Goal: Information Seeking & Learning: Learn about a topic

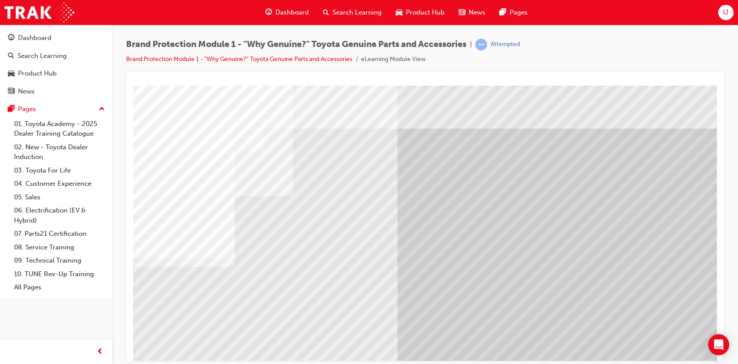
drag, startPoint x: 526, startPoint y: 225, endPoint x: 494, endPoint y: 240, distance: 35.2
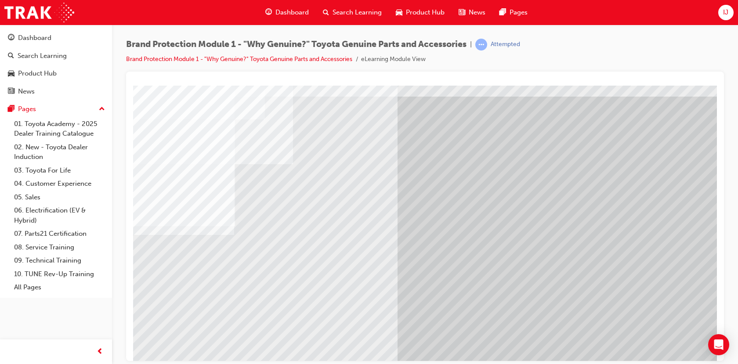
scroll to position [61, 0]
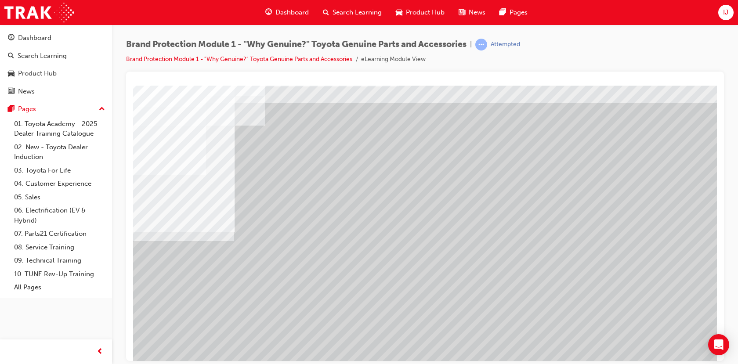
scroll to position [61, 0]
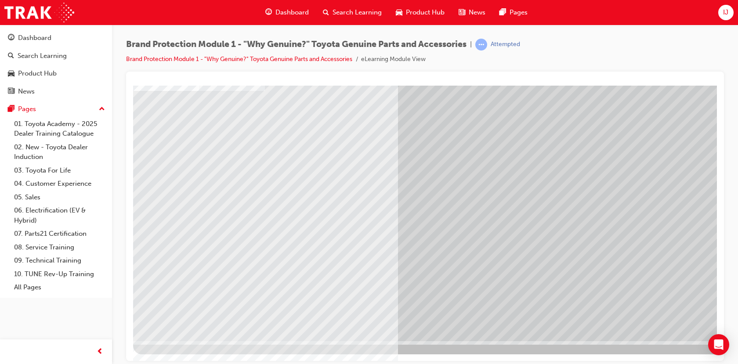
scroll to position [0, 0]
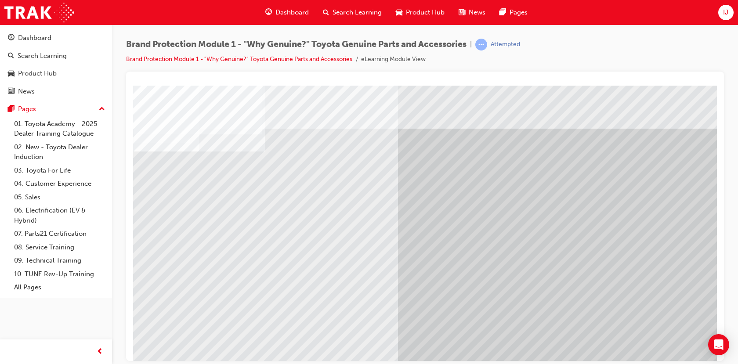
drag, startPoint x: 275, startPoint y: 231, endPoint x: 246, endPoint y: 219, distance: 30.9
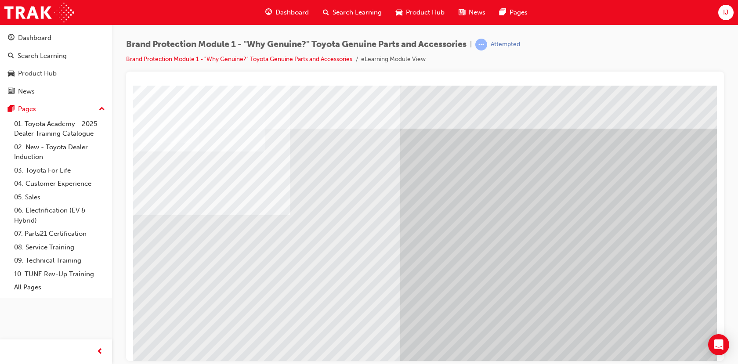
drag, startPoint x: 243, startPoint y: 216, endPoint x: 403, endPoint y: 237, distance: 161.8
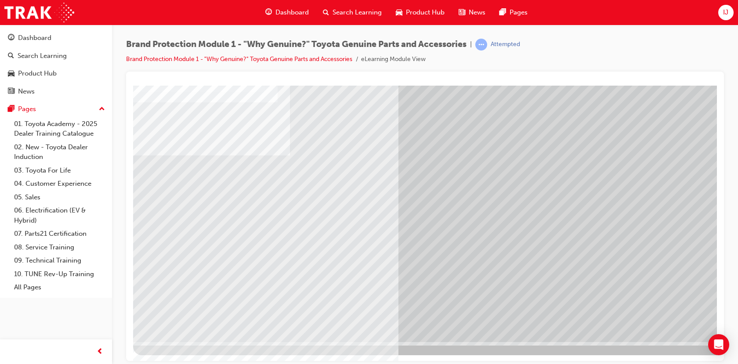
scroll to position [61, 0]
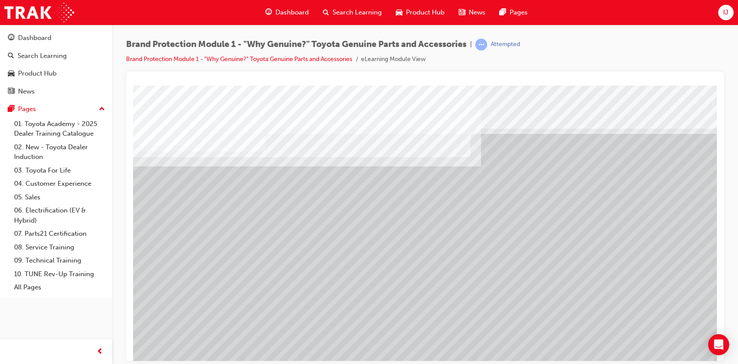
drag, startPoint x: 207, startPoint y: 217, endPoint x: 283, endPoint y: 227, distance: 76.8
click at [275, 226] on div "multistate" at bounding box center [432, 243] width 598 height 316
drag, startPoint x: 308, startPoint y: 225, endPoint x: 349, endPoint y: 229, distance: 41.4
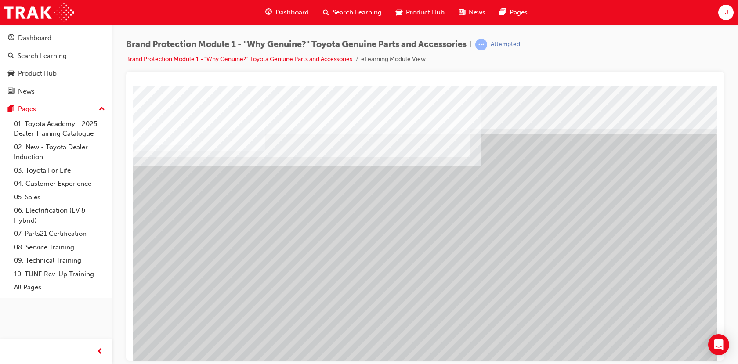
drag, startPoint x: 362, startPoint y: 231, endPoint x: 443, endPoint y: 235, distance: 80.5
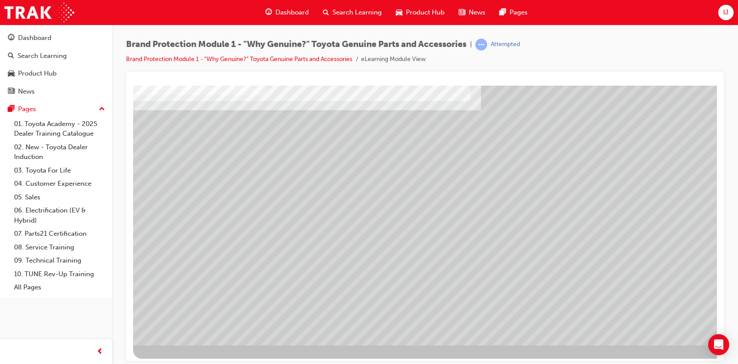
scroll to position [61, 0]
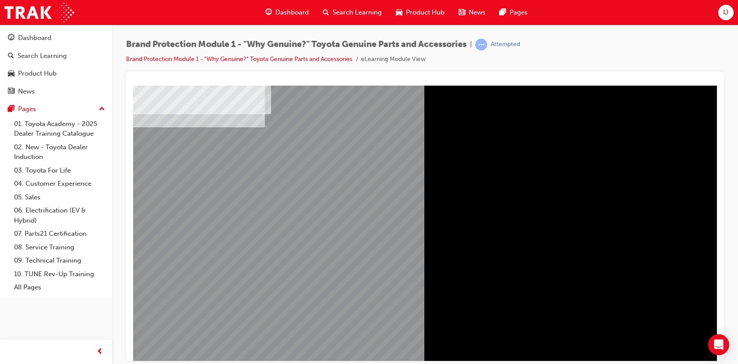
scroll to position [44, 0]
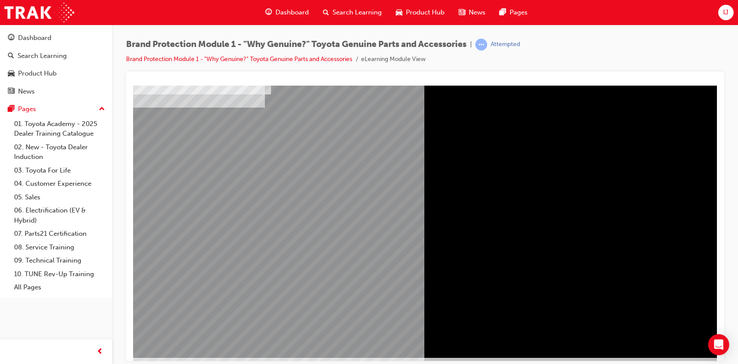
click at [349, 168] on div "" at bounding box center [432, 199] width 598 height 316
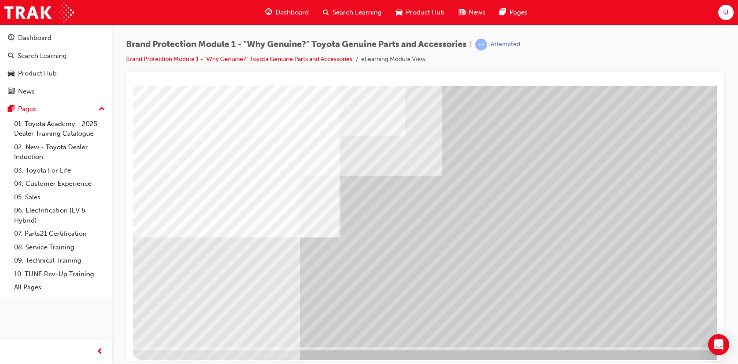
scroll to position [61, 0]
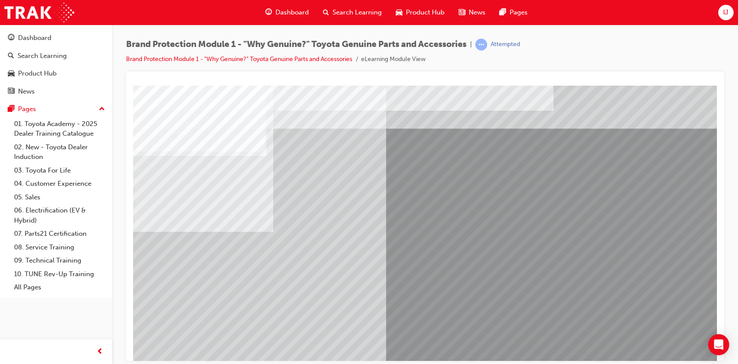
drag, startPoint x: 642, startPoint y: 135, endPoint x: 672, endPoint y: 184, distance: 57.2
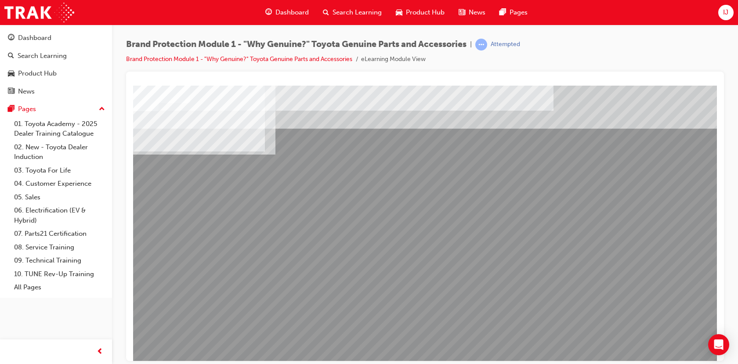
drag, startPoint x: 676, startPoint y: 189, endPoint x: 676, endPoint y: 216, distance: 26.4
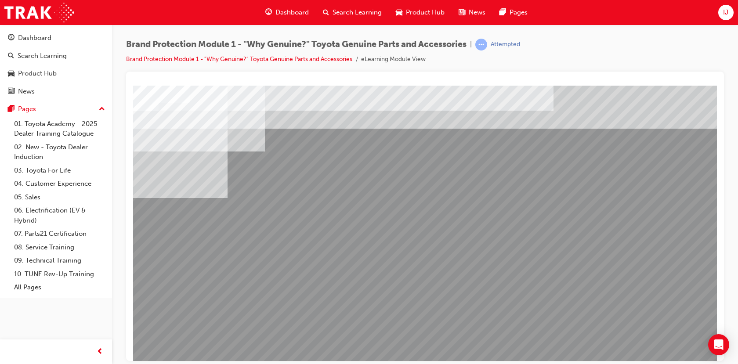
drag, startPoint x: 557, startPoint y: 248, endPoint x: 555, endPoint y: 278, distance: 29.6
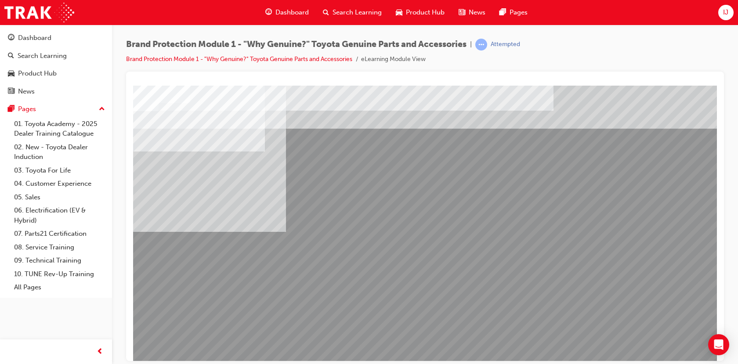
drag, startPoint x: 558, startPoint y: 299, endPoint x: 540, endPoint y: 297, distance: 18.2
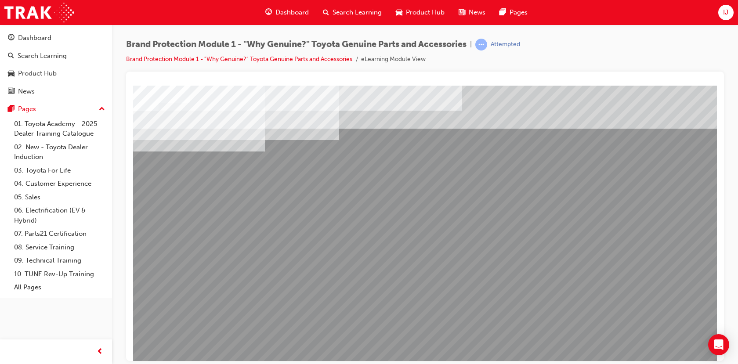
drag, startPoint x: 437, startPoint y: 317, endPoint x: 403, endPoint y: 305, distance: 36.8
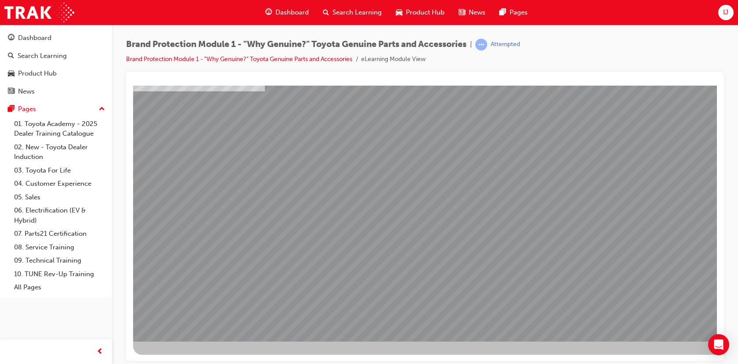
scroll to position [61, 0]
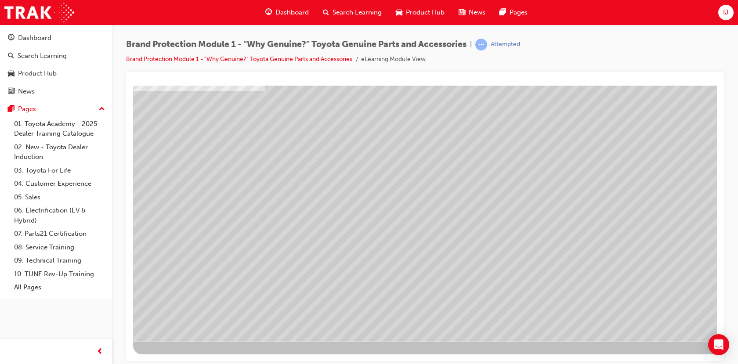
drag, startPoint x: 185, startPoint y: 149, endPoint x: 245, endPoint y: 141, distance: 59.8
drag, startPoint x: 315, startPoint y: 113, endPoint x: 335, endPoint y: 141, distance: 33.9
drag, startPoint x: 327, startPoint y: 109, endPoint x: 379, endPoint y: 167, distance: 77.2
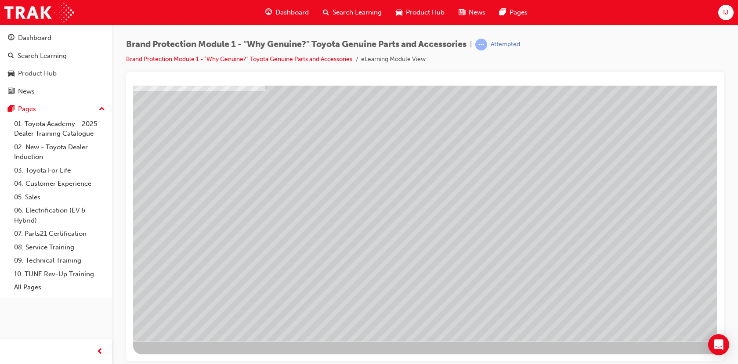
drag, startPoint x: 317, startPoint y: 95, endPoint x: 323, endPoint y: 103, distance: 9.7
drag, startPoint x: 370, startPoint y: 148, endPoint x: 370, endPoint y: 197, distance: 49.2
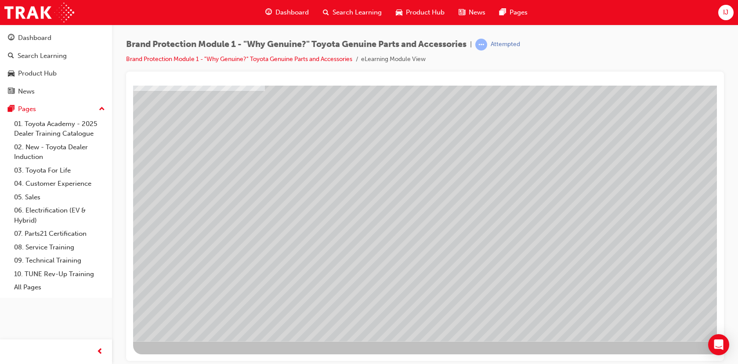
click at [179, 268] on div "multistate" at bounding box center [432, 183] width 598 height 316
drag, startPoint x: 508, startPoint y: 273, endPoint x: 534, endPoint y: 264, distance: 27.9
drag, startPoint x: 628, startPoint y: 201, endPoint x: 666, endPoint y: 296, distance: 102.0
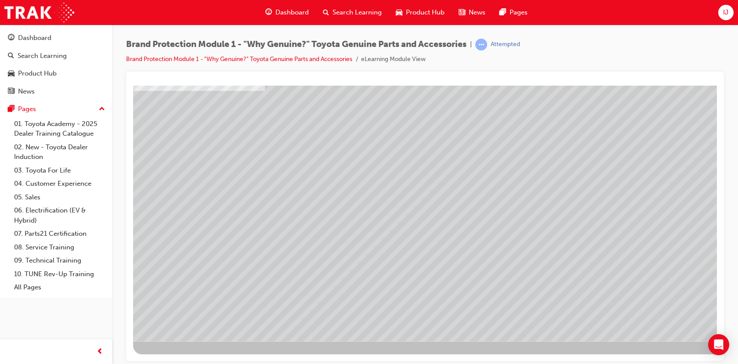
drag, startPoint x: 672, startPoint y: 320, endPoint x: 668, endPoint y: 314, distance: 6.9
